Goal: Find specific page/section: Find specific page/section

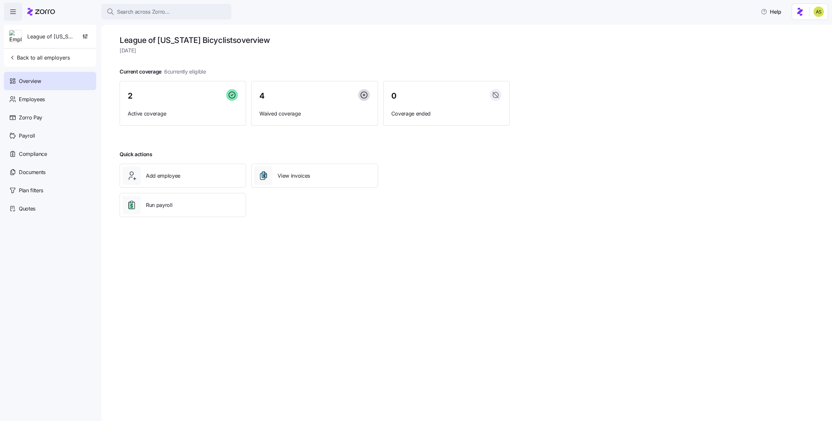
click at [141, 19] on div "Search across Zorro... Help" at bounding box center [416, 12] width 825 height 18
click at [180, 10] on div "Search across Zorro..." at bounding box center [167, 12] width 120 height 8
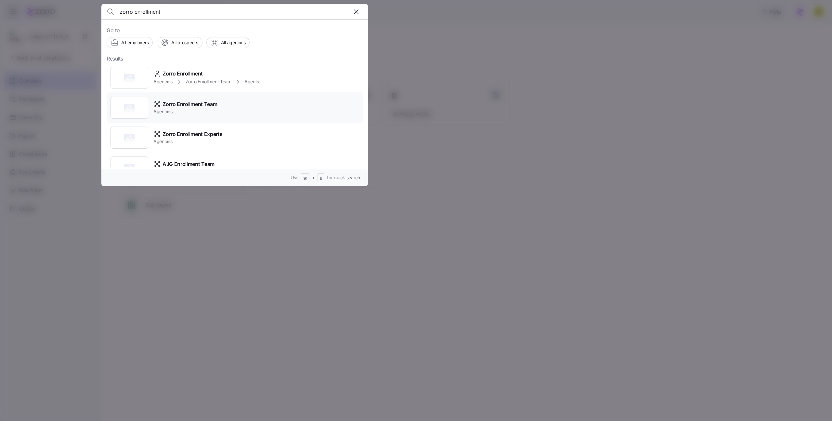
type input "zorro enrollment"
click at [201, 105] on span "Zorro Enrollment Team" at bounding box center [190, 104] width 55 height 8
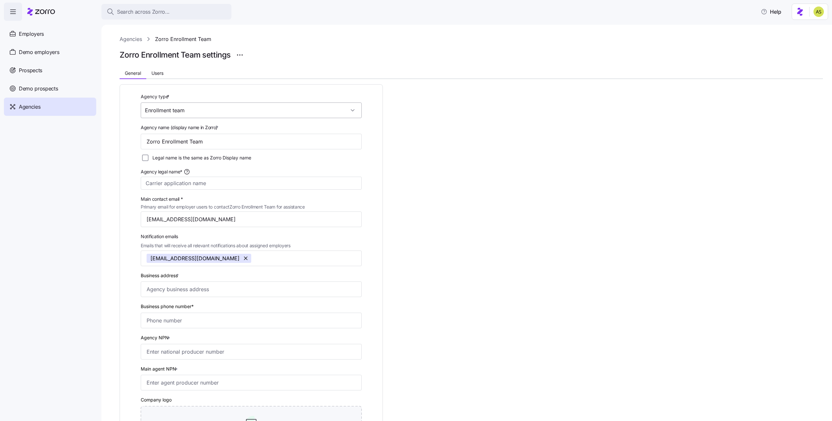
scroll to position [53, 0]
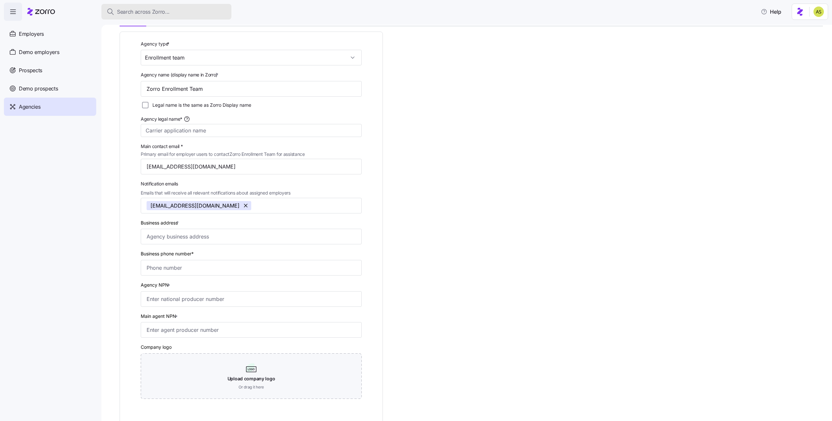
click at [150, 16] on button "Search across Zorro..." at bounding box center [166, 12] width 130 height 16
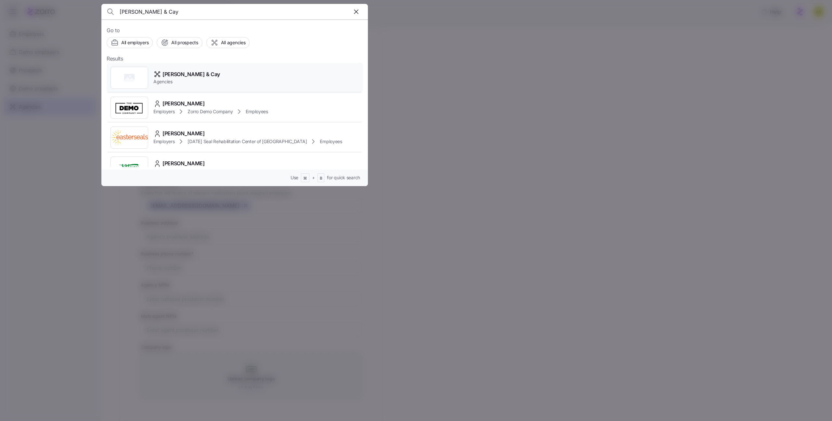
type input "[PERSON_NAME] & Cay"
click at [268, 81] on div "[PERSON_NAME] & Cay Agencies" at bounding box center [235, 78] width 256 height 30
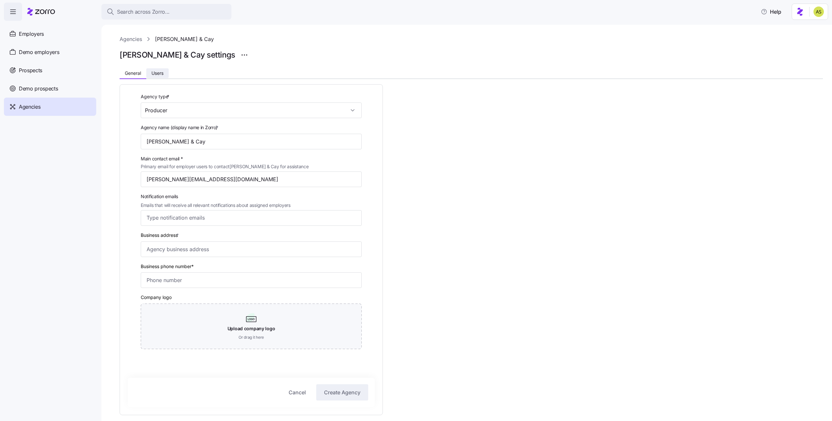
click at [167, 70] on button "Users" at bounding box center [157, 73] width 22 height 10
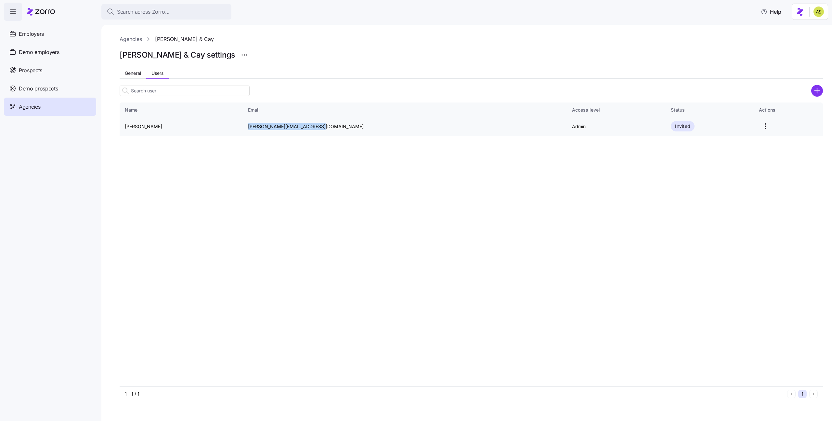
drag, startPoint x: 315, startPoint y: 126, endPoint x: 240, endPoint y: 126, distance: 75.8
click at [243, 126] on td "[PERSON_NAME][EMAIL_ADDRESS][DOMAIN_NAME]" at bounding box center [405, 126] width 324 height 19
copy td "[PERSON_NAME][EMAIL_ADDRESS][DOMAIN_NAME]"
click at [141, 8] on span "Search across Zorro..." at bounding box center [143, 12] width 53 height 8
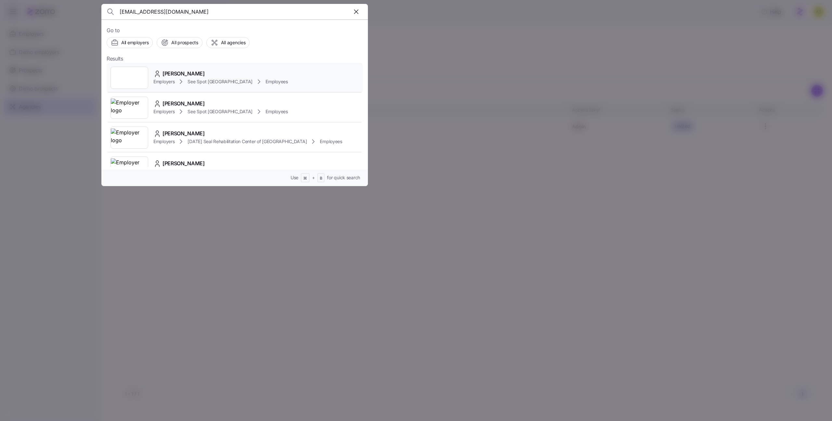
type input "[EMAIL_ADDRESS][DOMAIN_NAME]"
click at [266, 80] on span "Employees" at bounding box center [277, 81] width 22 height 7
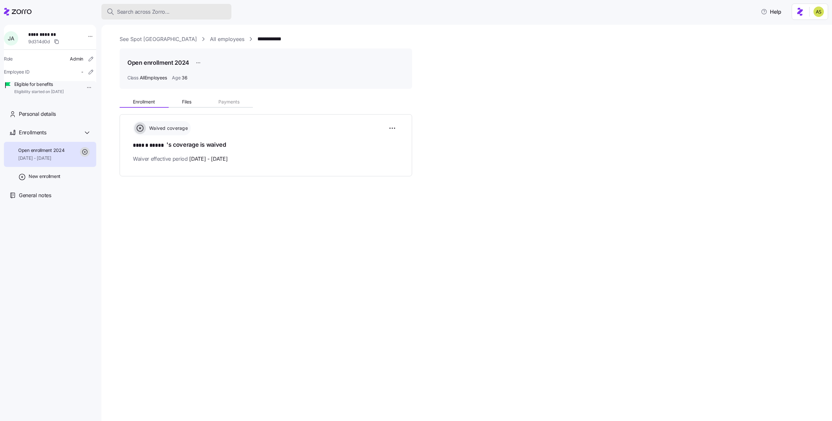
click at [183, 12] on div "Search across Zorro..." at bounding box center [167, 12] width 120 height 8
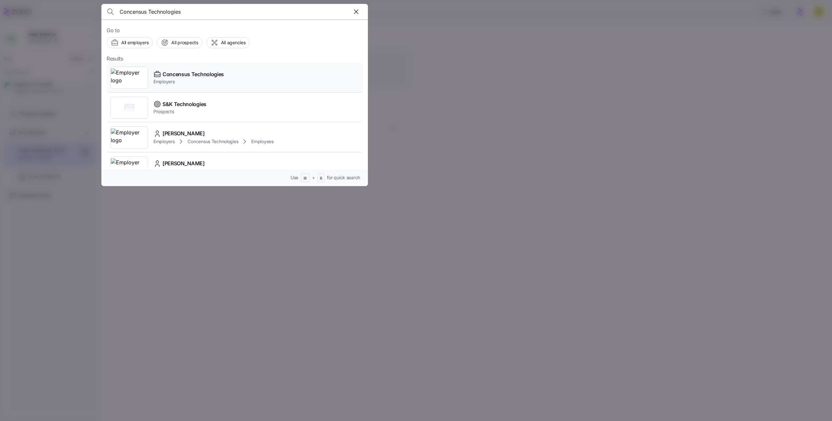
type input "Concensus Technologies"
click at [193, 79] on span "Employers" at bounding box center [188, 81] width 71 height 7
